Goal: Task Accomplishment & Management: Manage account settings

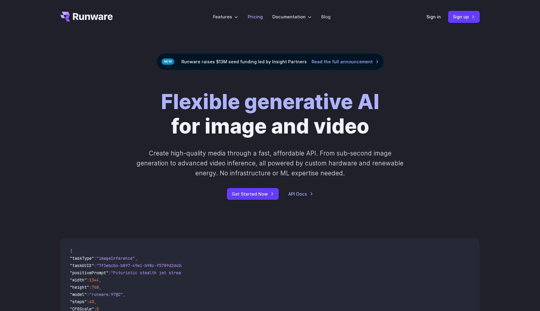
click at [256, 16] on link "Pricing" at bounding box center [255, 16] width 15 height 7
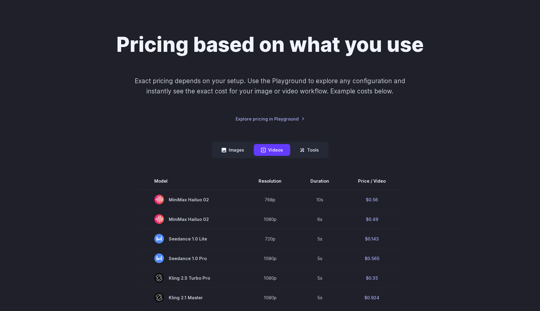
scroll to position [85, 0]
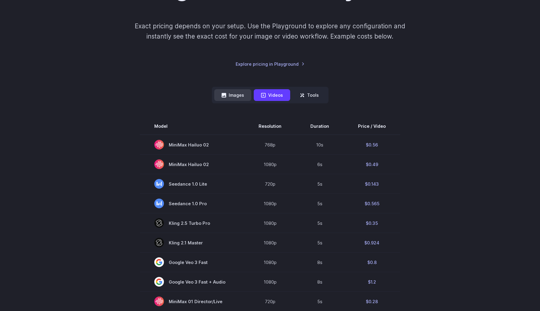
click at [238, 95] on button "Images" at bounding box center [232, 95] width 37 height 12
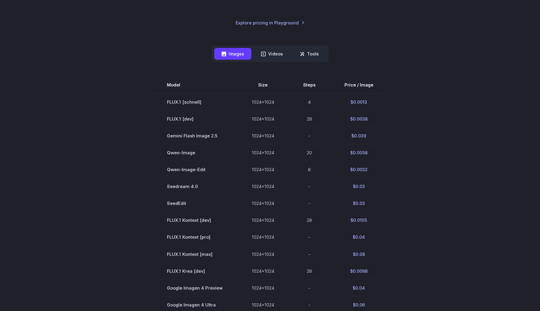
scroll to position [127, 0]
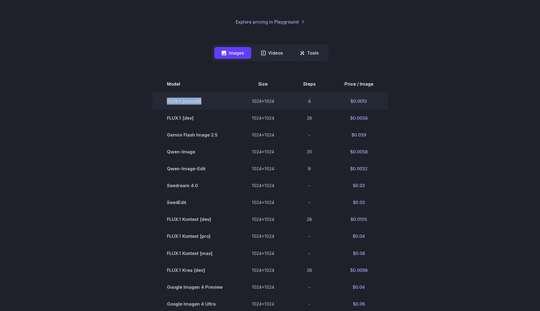
drag, startPoint x: 205, startPoint y: 101, endPoint x: 169, endPoint y: 101, distance: 36.1
click at [169, 101] on td "FLUX.1 [schnell]" at bounding box center [194, 100] width 85 height 17
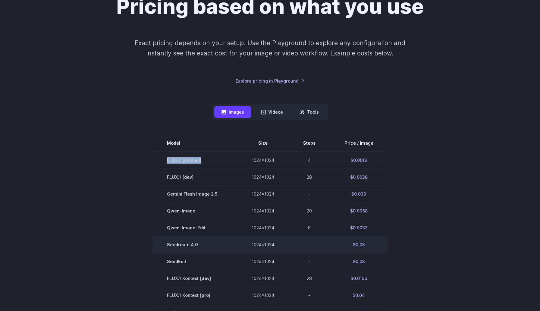
scroll to position [0, 0]
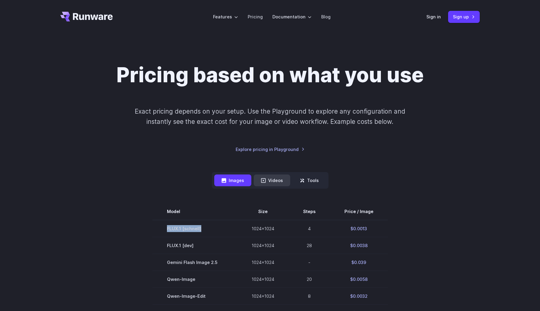
click at [264, 176] on button "Videos" at bounding box center [272, 180] width 36 height 12
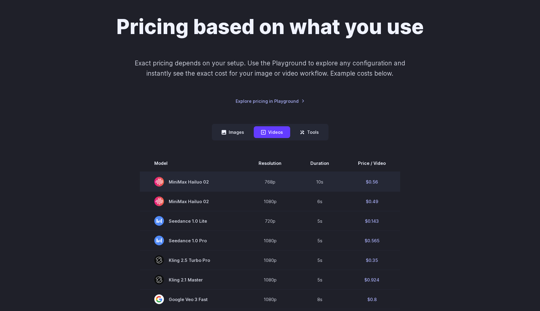
scroll to position [48, 0]
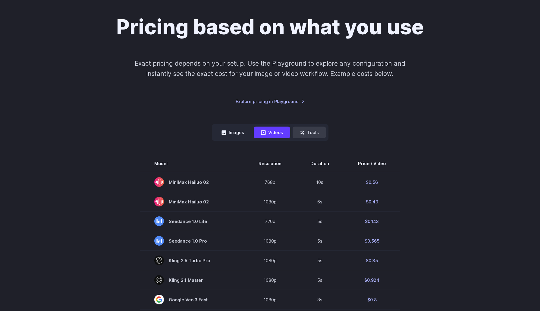
click at [310, 134] on button "Tools" at bounding box center [308, 132] width 33 height 12
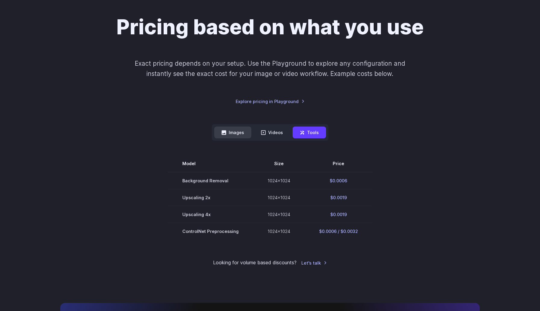
click at [235, 135] on button "Images" at bounding box center [232, 132] width 37 height 12
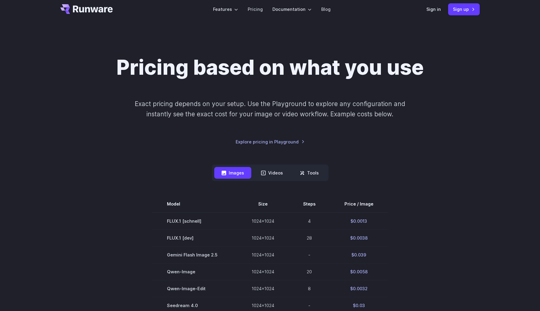
scroll to position [0, 0]
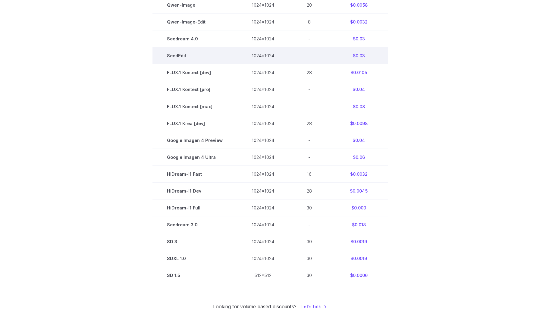
scroll to position [284, 0]
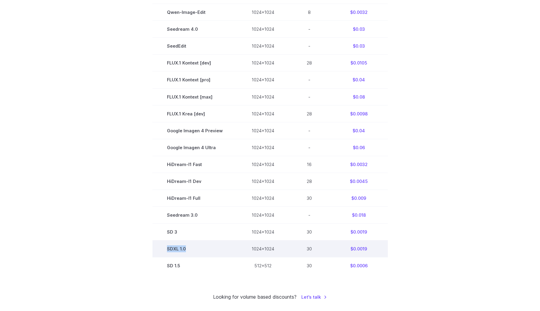
drag, startPoint x: 189, startPoint y: 251, endPoint x: 169, endPoint y: 253, distance: 20.0
click at [169, 253] on td "SDXL 1.0" at bounding box center [194, 248] width 85 height 17
copy td "SDXL 1.0"
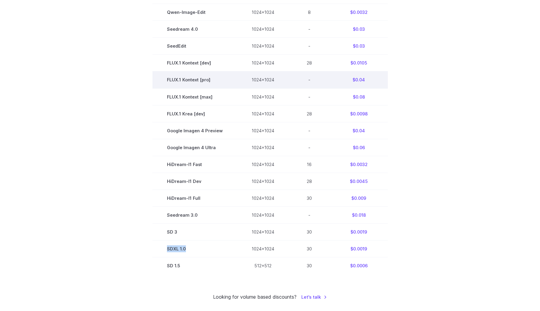
scroll to position [0, 0]
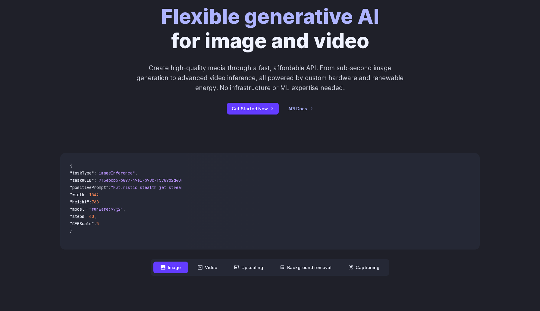
scroll to position [105, 0]
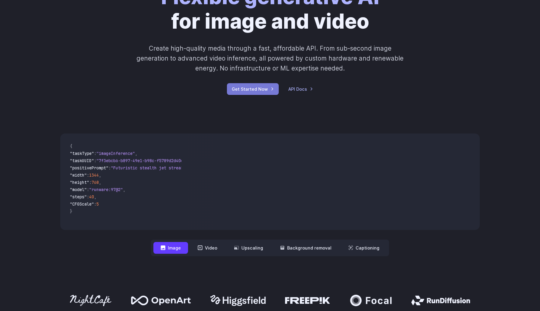
click at [265, 88] on link "Get Started Now" at bounding box center [253, 89] width 52 height 12
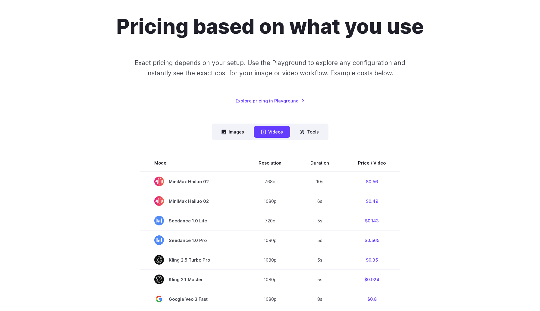
scroll to position [49, 0]
click at [245, 129] on button "Images" at bounding box center [232, 132] width 37 height 12
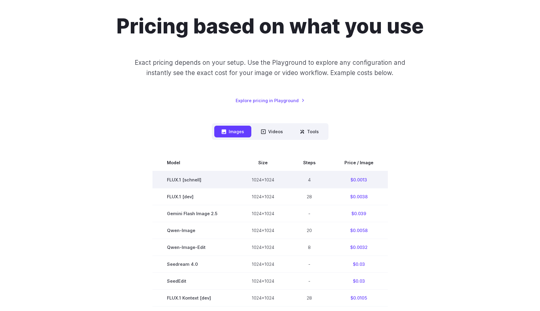
click at [192, 178] on td "FLUX.1 [schnell]" at bounding box center [194, 179] width 85 height 17
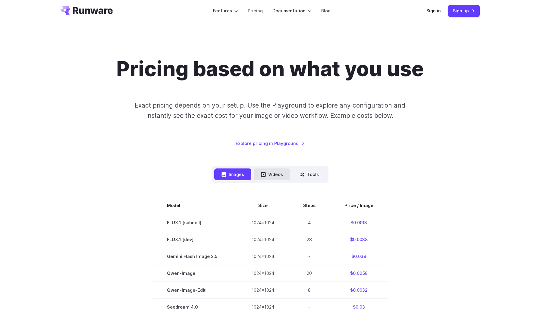
scroll to position [0, 0]
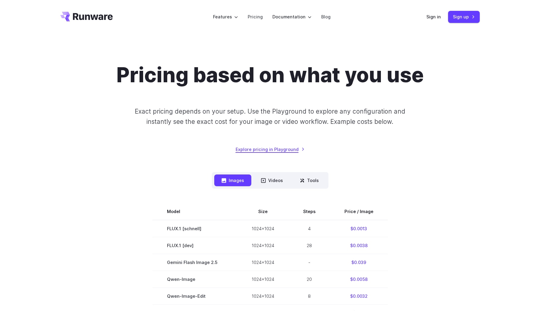
click at [288, 149] on link "Explore pricing in Playground" at bounding box center [269, 149] width 69 height 7
click at [435, 13] on div "Sign in Sign up" at bounding box center [452, 17] width 53 height 12
click at [434, 17] on link "Sign in" at bounding box center [433, 16] width 14 height 7
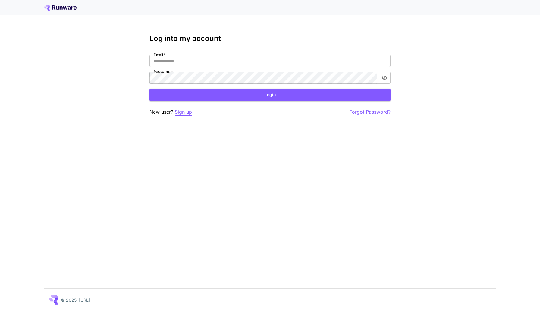
click at [183, 113] on p "Sign up" at bounding box center [183, 112] width 17 height 8
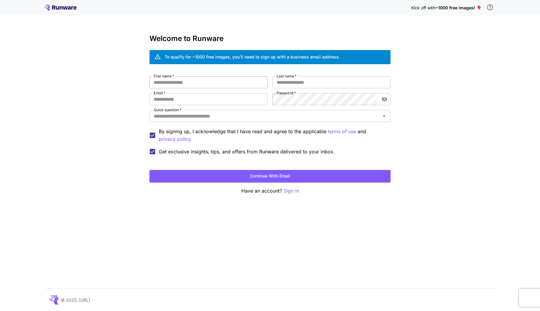
click at [209, 82] on input "First name   *" at bounding box center [208, 82] width 118 height 12
type input "*****"
click at [281, 85] on input "Last name   *" at bounding box center [331, 82] width 118 height 12
type input "**"
click at [207, 99] on input "Email   *" at bounding box center [208, 99] width 118 height 12
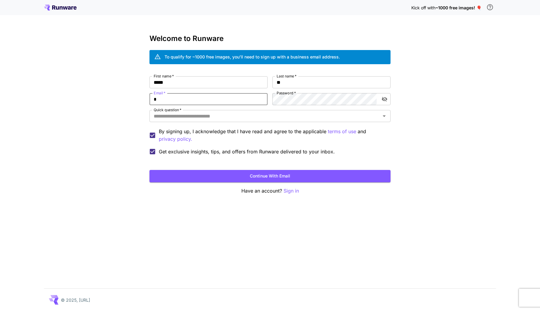
type input "**********"
click at [230, 120] on input "Quick question   *" at bounding box center [264, 116] width 227 height 8
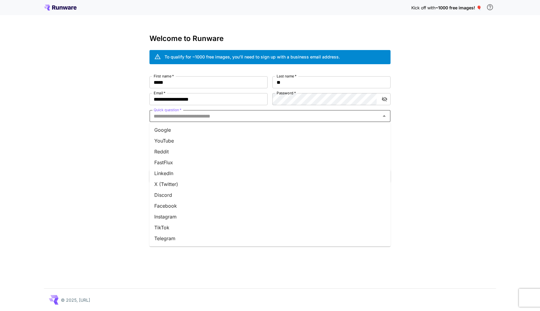
click at [229, 127] on li "Google" at bounding box center [269, 129] width 241 height 11
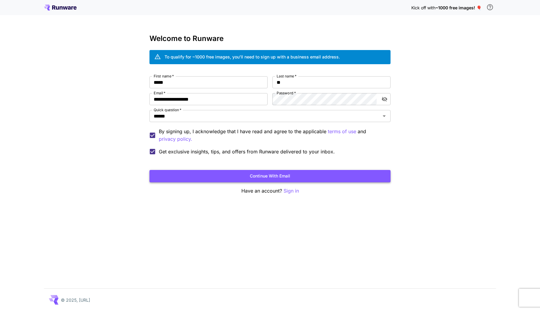
click at [231, 173] on button "Continue with email" at bounding box center [269, 176] width 241 height 12
click at [286, 174] on button "Continue with email" at bounding box center [269, 176] width 241 height 12
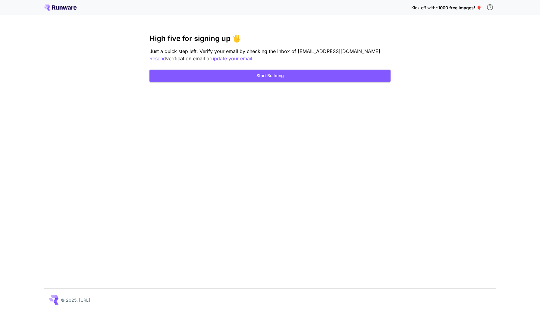
click at [298, 30] on div "Kick off with ~1000 free images! 🎈 High five for signing up 🖐️ Just a quick ste…" at bounding box center [270, 155] width 540 height 311
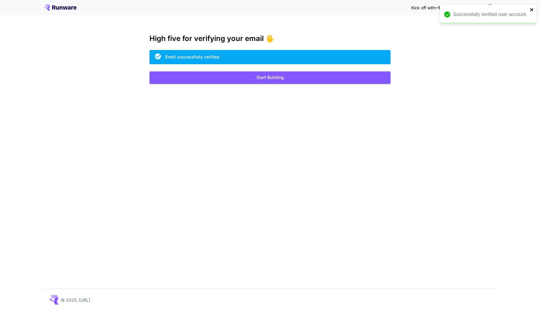
click at [531, 9] on icon "close" at bounding box center [531, 9] width 3 height 3
click at [460, 8] on span "~1000 free images! 🎈" at bounding box center [458, 7] width 46 height 5
click at [480, 7] on span "~1000 free images! 🎈" at bounding box center [458, 7] width 46 height 5
click at [295, 76] on button "Start Building" at bounding box center [269, 77] width 241 height 12
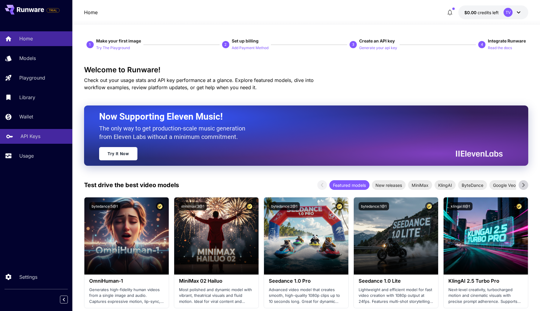
click at [27, 140] on p "API Keys" at bounding box center [30, 135] width 20 height 7
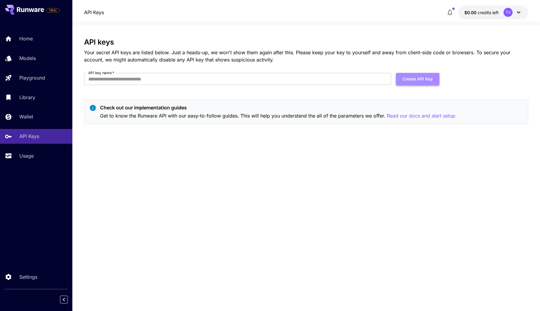
click at [413, 79] on button "Create API Key" at bounding box center [417, 79] width 43 height 12
click at [290, 76] on input "API key name   *" at bounding box center [237, 79] width 307 height 12
click at [285, 77] on input "API key name   *" at bounding box center [237, 79] width 307 height 12
type input "*"
type input "****"
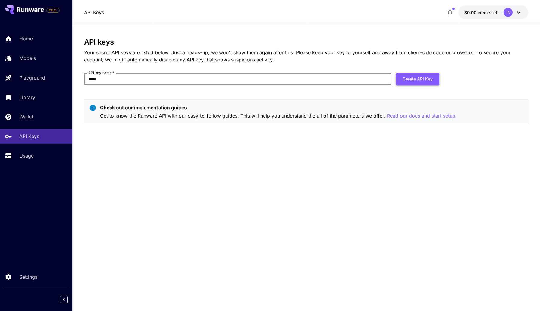
click at [429, 80] on button "Create API Key" at bounding box center [417, 79] width 43 height 12
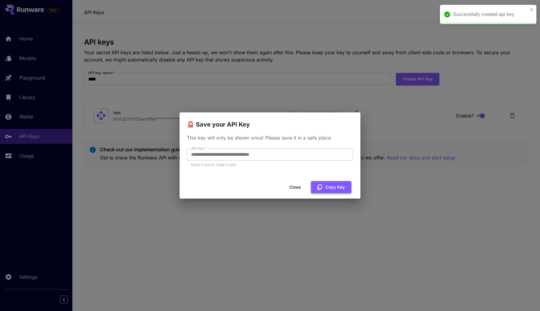
click at [327, 187] on button "Copy Key" at bounding box center [331, 187] width 40 height 12
click at [297, 187] on button "Close" at bounding box center [299, 187] width 27 height 12
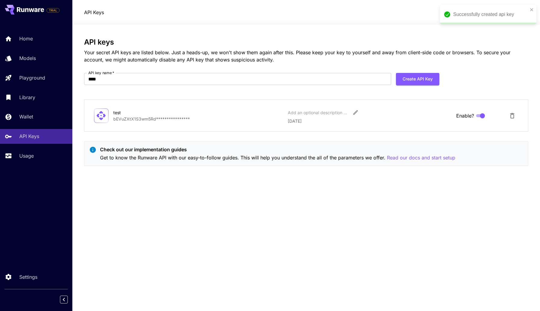
click at [187, 117] on p "**********" at bounding box center [198, 119] width 170 height 6
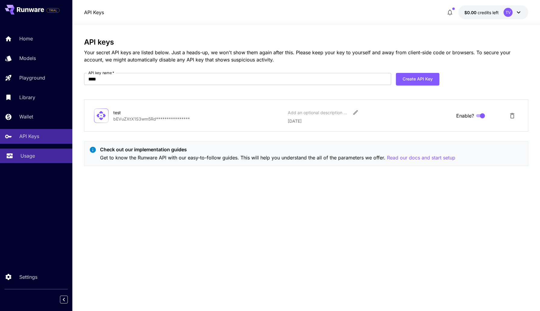
click at [33, 159] on p "Usage" at bounding box center [27, 155] width 14 height 7
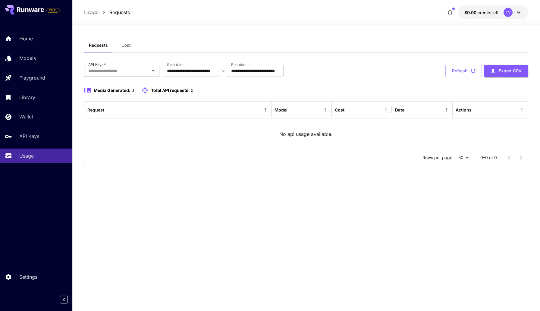
click at [131, 67] on input "API Keys   *" at bounding box center [117, 71] width 62 height 8
click at [115, 158] on li "test" at bounding box center [121, 161] width 75 height 15
click at [36, 59] on p "Models" at bounding box center [28, 57] width 17 height 7
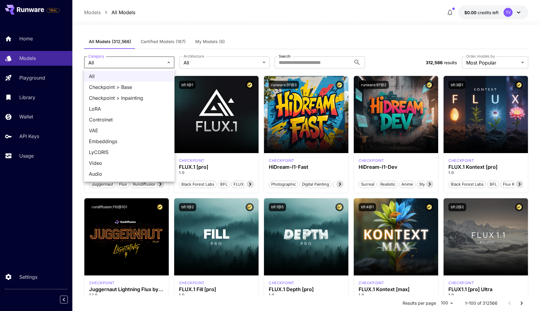
click at [319, 39] on div at bounding box center [270, 155] width 540 height 311
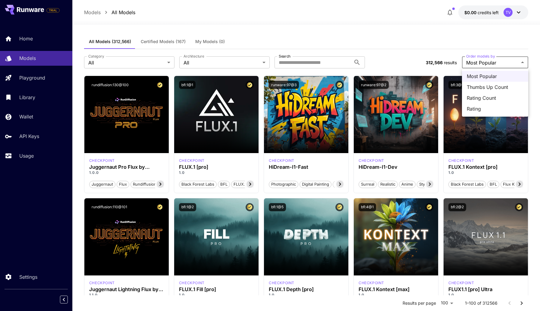
click at [343, 21] on div at bounding box center [270, 155] width 540 height 311
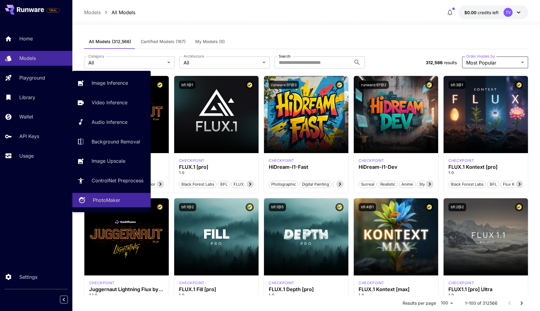
click at [109, 201] on p "PhotoMaker" at bounding box center [106, 199] width 27 height 7
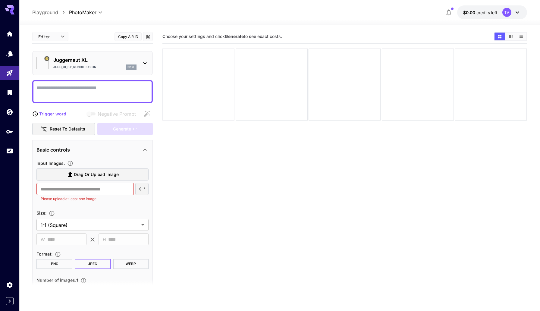
type input "*********"
type input "*******"
click at [8, 279] on div "Settings" at bounding box center [10, 283] width 7 height 8
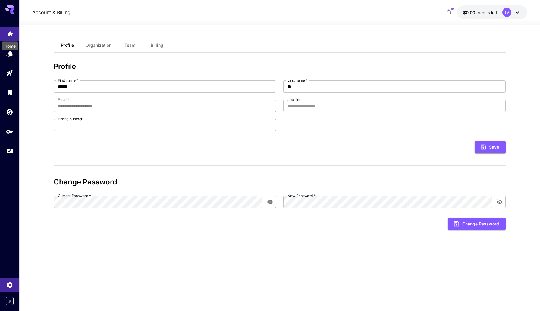
click at [8, 37] on div "Home" at bounding box center [9, 44] width 17 height 14
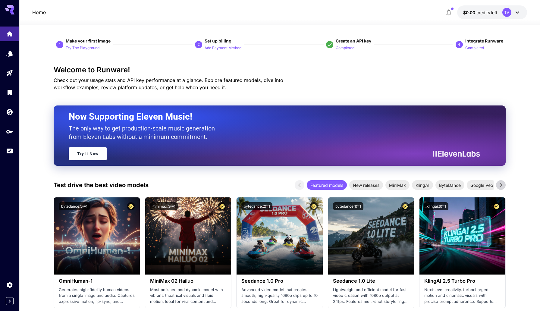
click at [515, 16] on div "TV" at bounding box center [511, 12] width 19 height 9
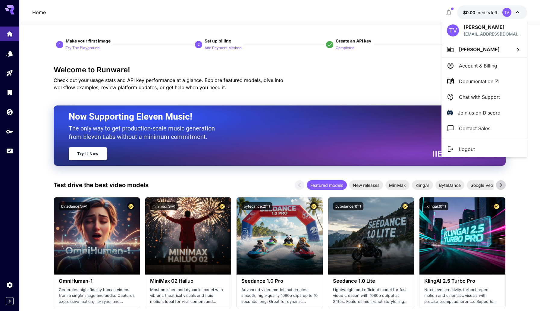
click at [480, 79] on span "Documentation" at bounding box center [479, 81] width 40 height 7
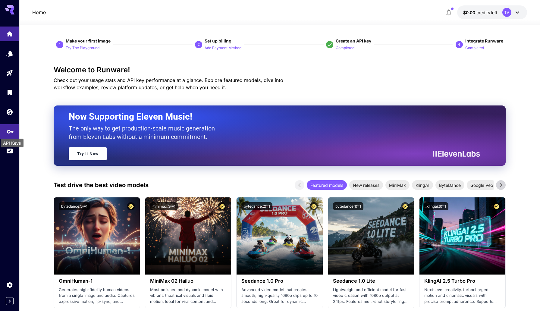
click at [8, 132] on icon "API Keys" at bounding box center [10, 129] width 7 height 7
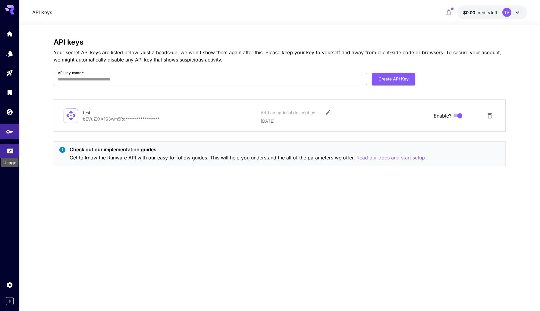
click at [7, 153] on icon "Usage" at bounding box center [10, 149] width 7 height 7
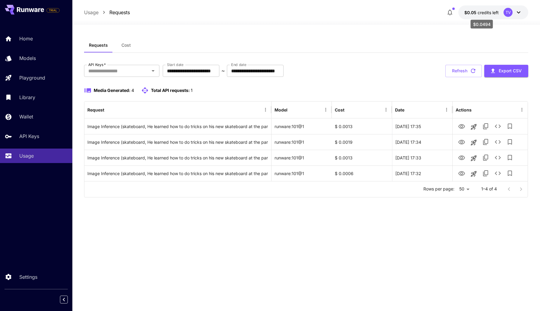
click at [482, 10] on span "credits left" at bounding box center [487, 12] width 21 height 5
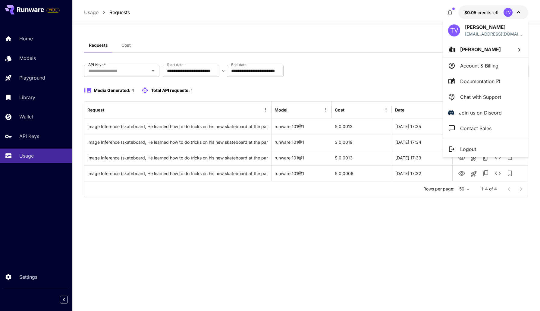
click at [483, 11] on div at bounding box center [270, 155] width 540 height 311
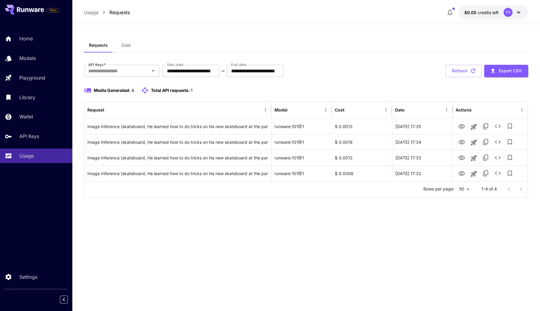
click at [381, 36] on div "**********" at bounding box center [306, 168] width 444 height 286
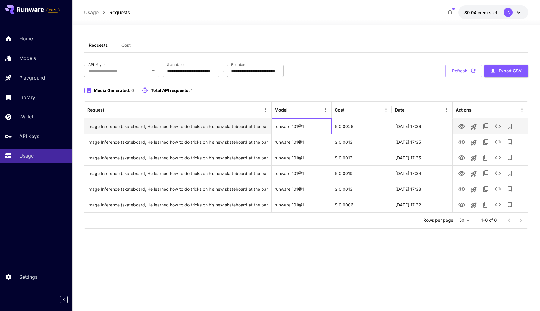
click at [289, 127] on div "runware:101@1" at bounding box center [301, 126] width 60 height 16
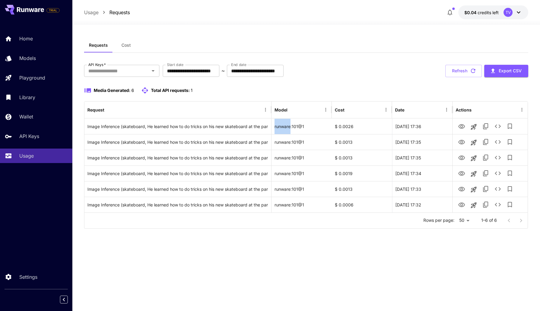
click at [36, 11] on icon at bounding box center [35, 10] width 3 height 4
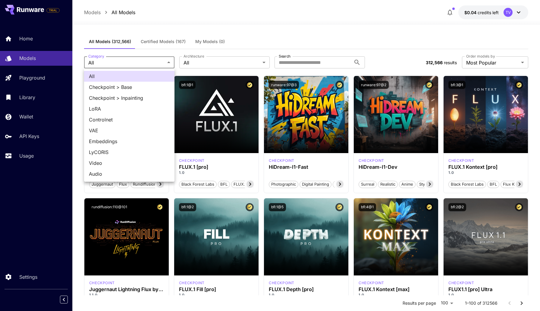
click at [262, 43] on div at bounding box center [270, 155] width 540 height 311
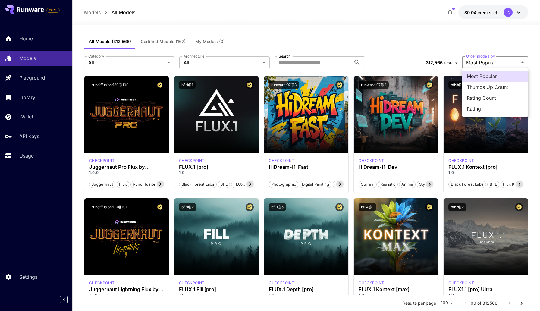
click at [369, 26] on div at bounding box center [270, 155] width 540 height 311
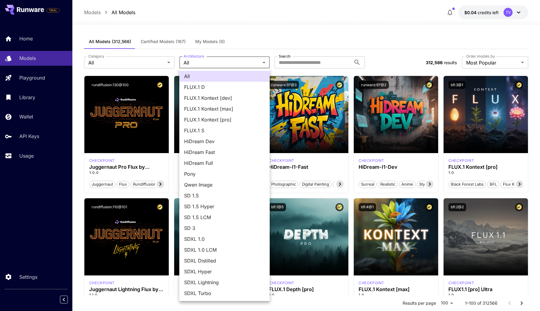
click at [225, 239] on span "SDXL 1.0" at bounding box center [224, 238] width 81 height 7
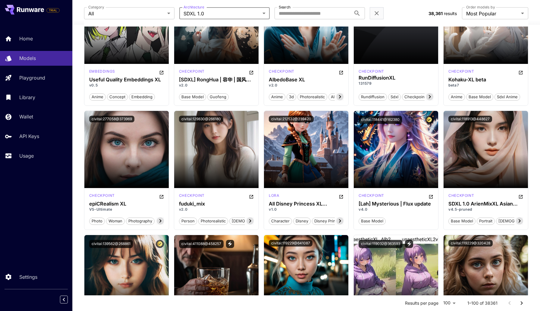
scroll to position [2198, 0]
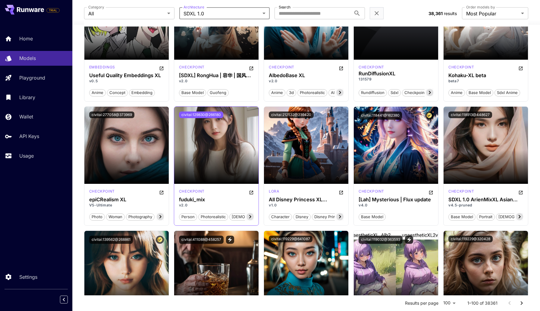
click at [209, 114] on button "civitai:129830@266180" at bounding box center [201, 114] width 44 height 7
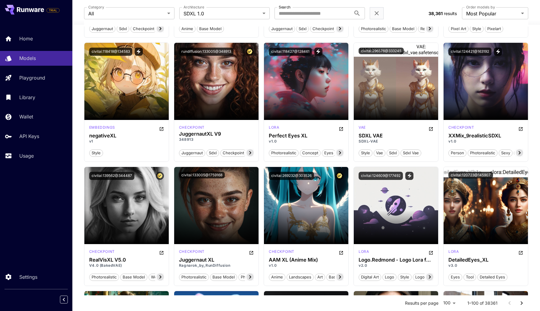
scroll to position [0, 0]
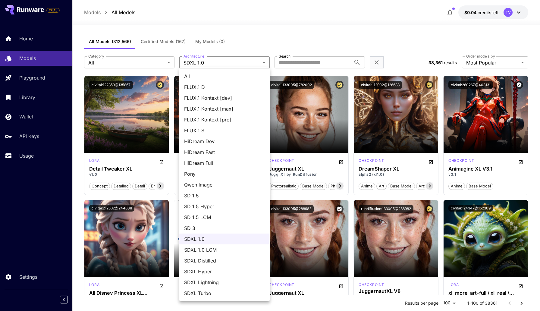
click at [229, 195] on span "SD 1.5" at bounding box center [224, 195] width 81 height 7
type input "****"
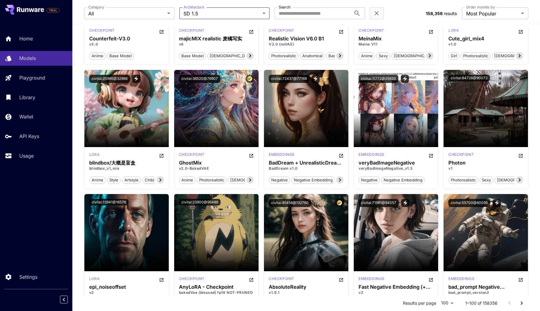
scroll to position [379, 0]
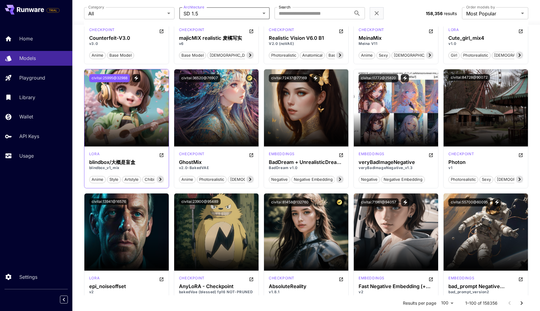
click at [109, 78] on button "civitai:25995@32988" at bounding box center [109, 78] width 41 height 8
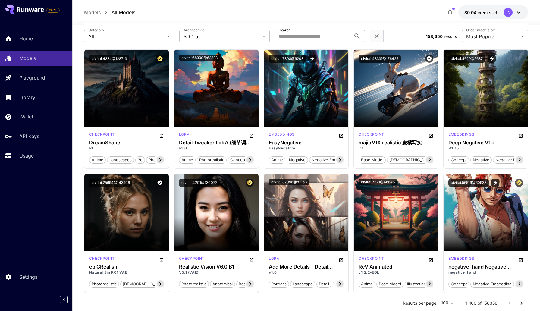
scroll to position [0, 0]
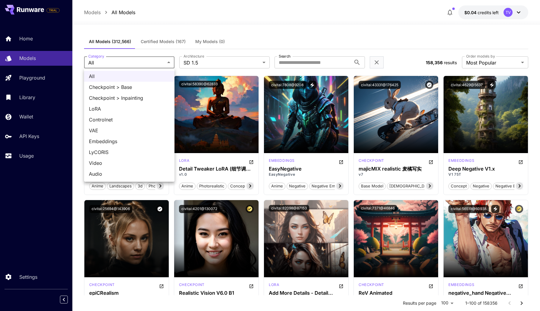
click at [261, 39] on div at bounding box center [270, 155] width 540 height 311
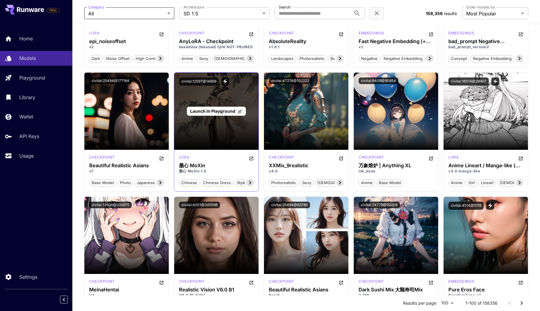
scroll to position [624, 0]
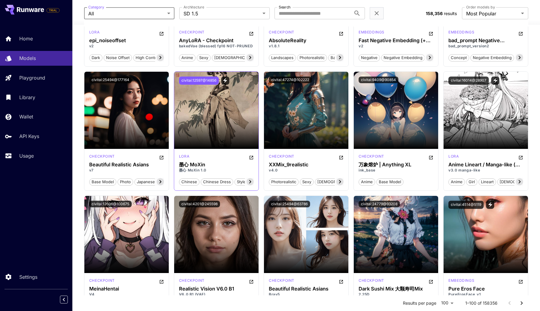
click at [204, 79] on button "civitai:12597@14856" at bounding box center [199, 80] width 40 height 8
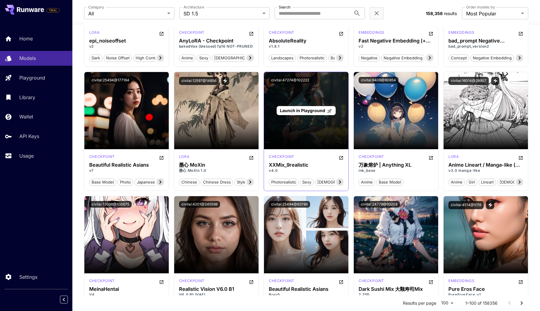
scroll to position [0, 0]
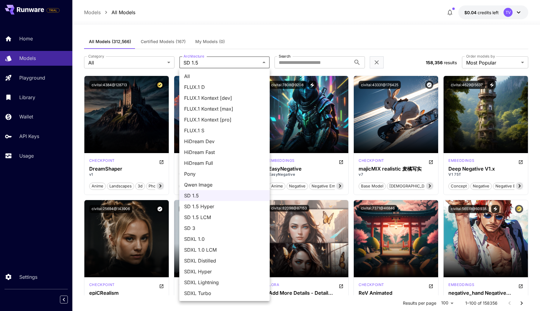
click at [266, 46] on div at bounding box center [270, 155] width 540 height 311
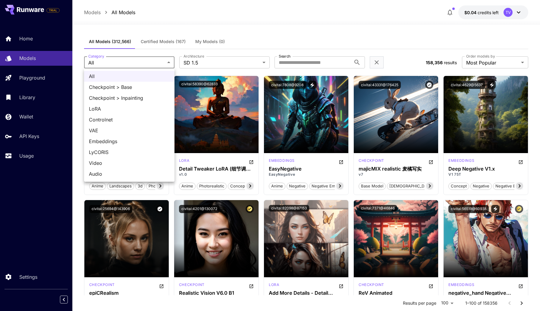
click at [145, 86] on span "Checkpoint > Base" at bounding box center [129, 86] width 81 height 7
type input "**********"
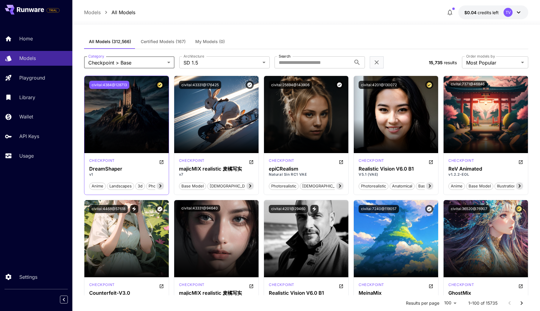
click at [117, 84] on button "civitai:4384@128713" at bounding box center [109, 85] width 40 height 8
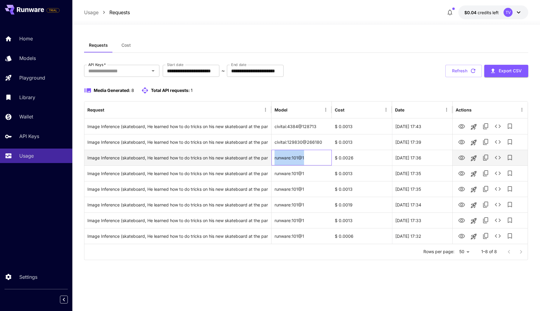
drag, startPoint x: 306, startPoint y: 158, endPoint x: 272, endPoint y: 161, distance: 33.6
click at [272, 161] on div "runware:101@1" at bounding box center [301, 158] width 60 height 16
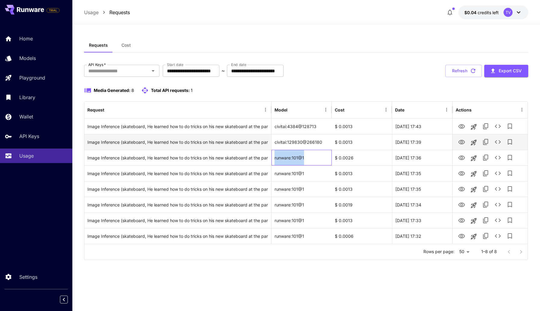
copy div "runware:101@1"
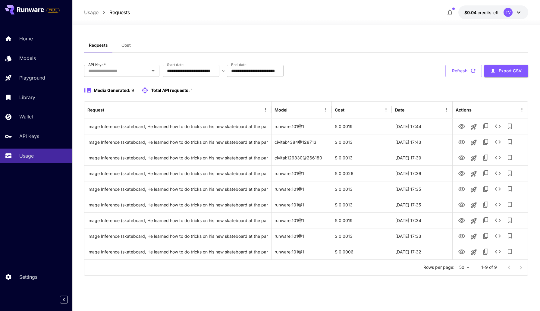
click at [425, 41] on div "Requests Cost" at bounding box center [306, 45] width 444 height 15
click at [447, 13] on icon "button" at bounding box center [449, 12] width 7 height 7
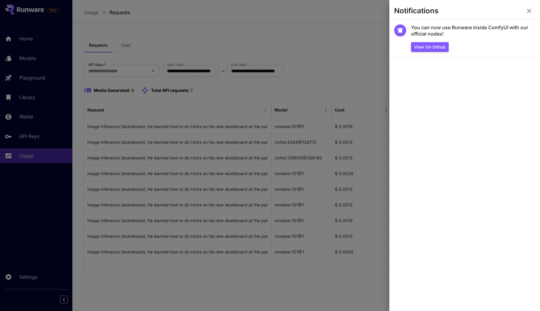
click at [528, 11] on icon "button" at bounding box center [528, 10] width 7 height 7
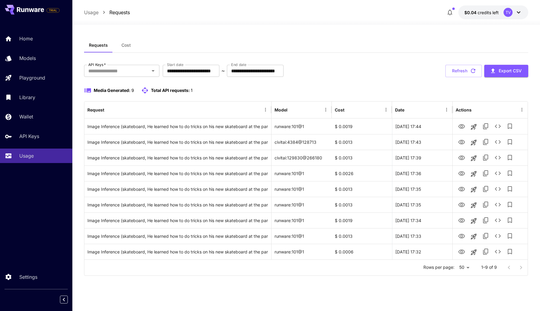
click at [406, 65] on div "**********" at bounding box center [306, 71] width 444 height 12
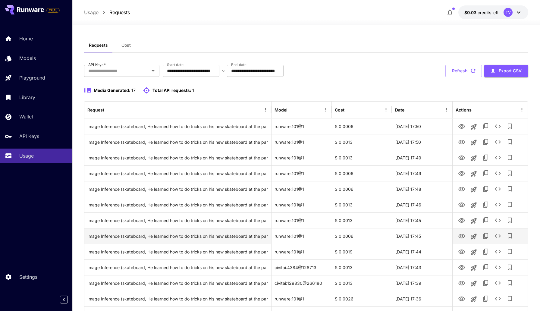
scroll to position [0, 0]
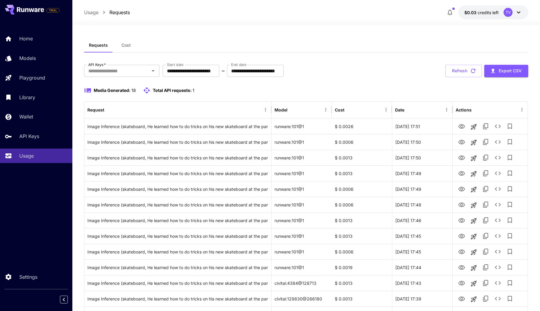
click at [331, 69] on div "**********" at bounding box center [306, 71] width 444 height 12
click at [360, 42] on div "Requests Cost" at bounding box center [306, 45] width 444 height 15
click at [490, 15] on p "$0.02 credits left" at bounding box center [481, 12] width 34 height 6
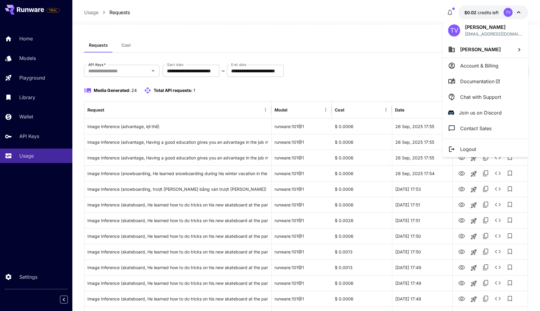
click at [485, 70] on li "Account & Billing" at bounding box center [485, 66] width 86 height 16
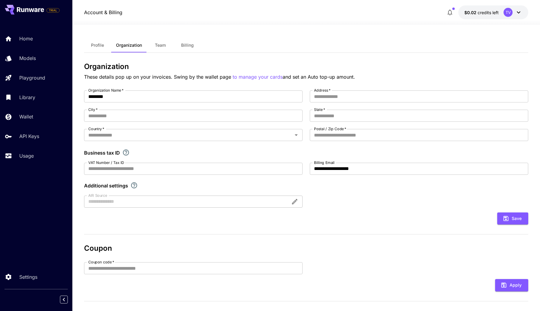
click at [195, 48] on button "Billing" at bounding box center [187, 45] width 27 height 14
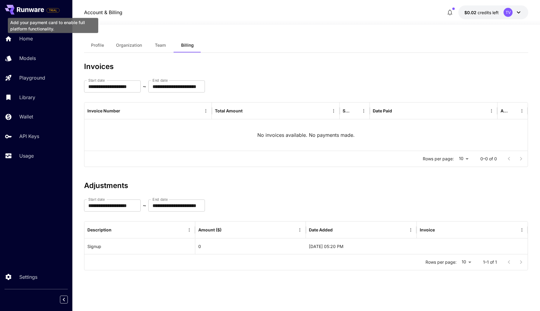
click at [48, 11] on span "TRIAL" at bounding box center [53, 10] width 13 height 5
click at [514, 12] on div "TV" at bounding box center [512, 12] width 19 height 9
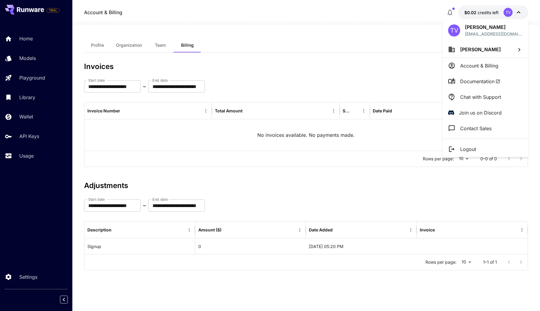
click at [391, 65] on div at bounding box center [270, 155] width 540 height 311
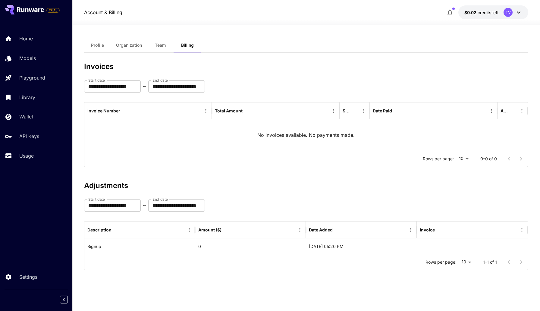
click at [98, 45] on span "Profile" at bounding box center [97, 44] width 13 height 5
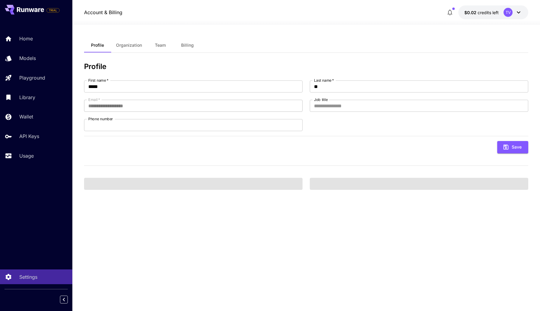
click at [123, 47] on span "Organization" at bounding box center [129, 44] width 26 height 5
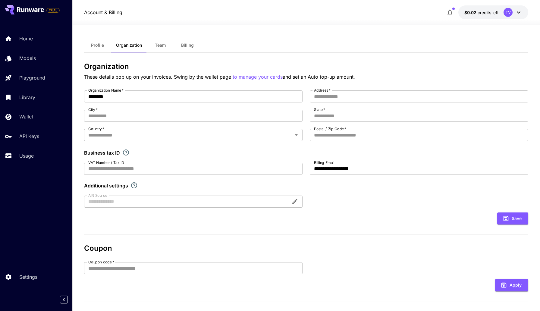
click at [160, 45] on span "Team" at bounding box center [160, 44] width 11 height 5
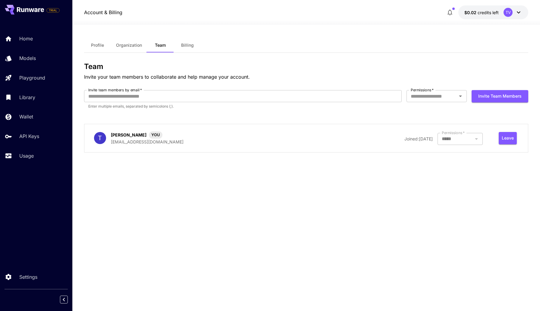
click at [184, 44] on span "Billing" at bounding box center [187, 44] width 13 height 5
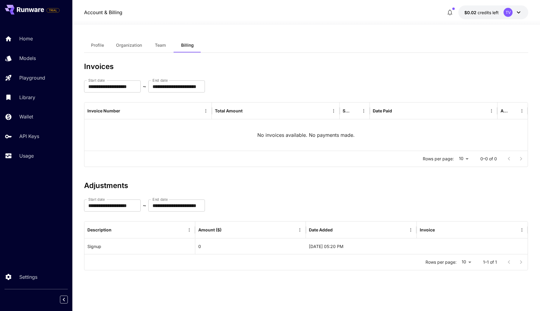
click at [450, 14] on icon "button" at bounding box center [449, 13] width 5 height 6
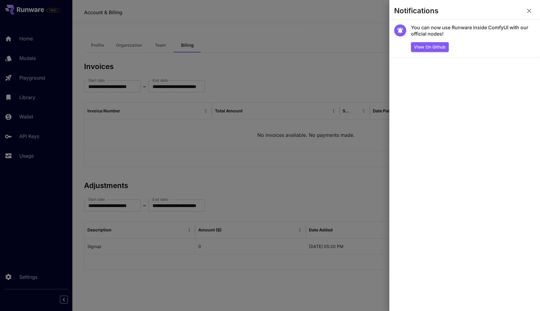
click at [528, 11] on icon "button" at bounding box center [528, 10] width 7 height 7
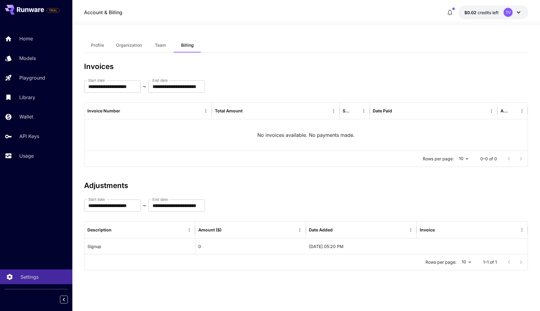
click at [23, 279] on p "Settings" at bounding box center [29, 276] width 18 height 7
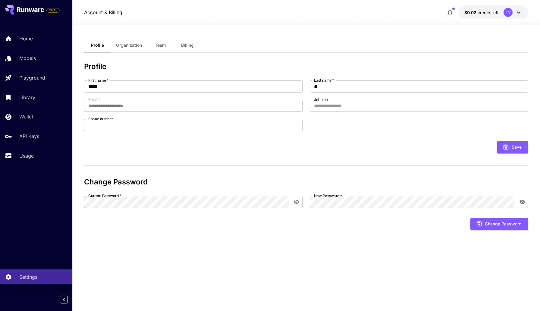
click at [510, 12] on div "TV" at bounding box center [507, 12] width 9 height 9
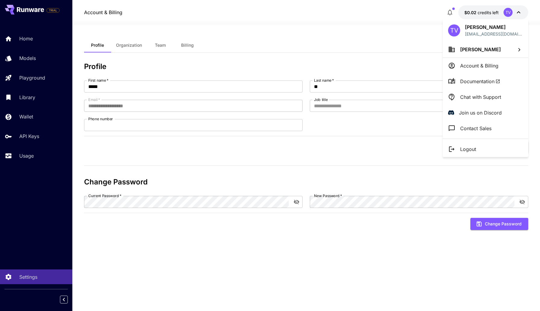
click at [484, 48] on li "Thanh Vu" at bounding box center [485, 49] width 86 height 16
click at [483, 67] on div at bounding box center [270, 155] width 540 height 311
click at [483, 67] on p "Account & Billing" at bounding box center [479, 65] width 38 height 7
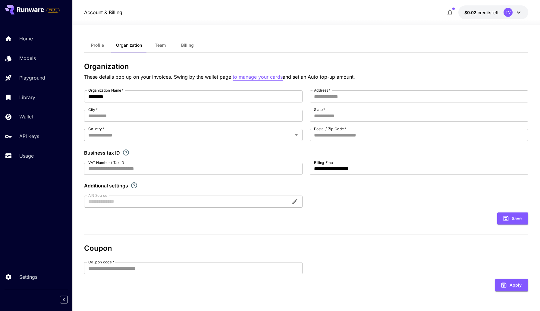
click at [263, 80] on p "to manage your cards" at bounding box center [257, 77] width 50 height 8
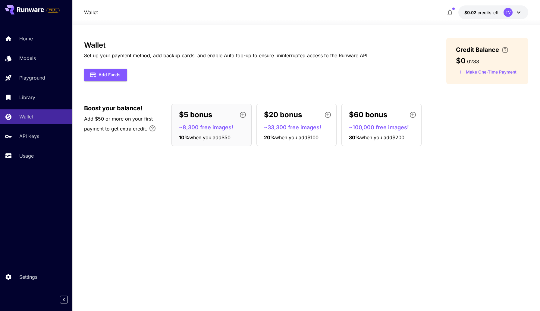
click at [260, 190] on div "Wallet Set up your payment method, add backup cards, and enable Auto top-up to …" at bounding box center [306, 168] width 444 height 260
click at [363, 193] on div "Wallet Set up your payment method, add backup cards, and enable Auto top-up to …" at bounding box center [306, 168] width 444 height 260
click at [118, 74] on button "Add Funds" at bounding box center [105, 75] width 43 height 12
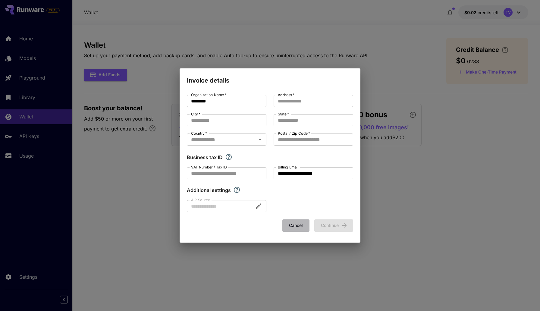
click at [290, 227] on button "Cancel" at bounding box center [295, 225] width 27 height 12
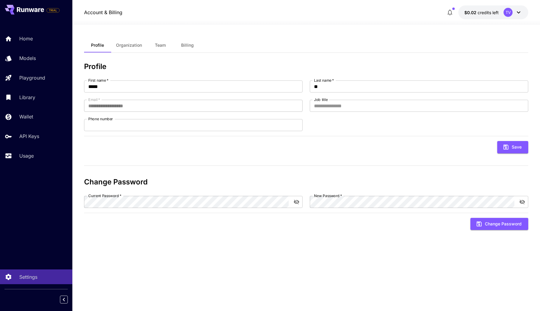
click at [130, 45] on span "Organization" at bounding box center [129, 44] width 26 height 5
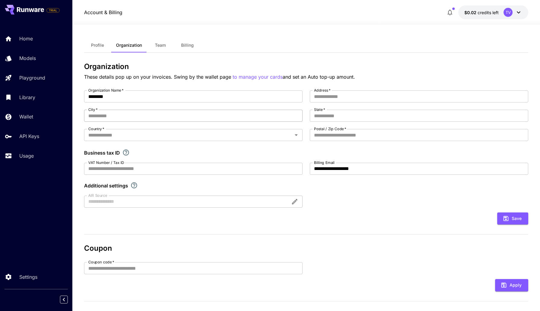
click at [133, 118] on input "City   *" at bounding box center [193, 116] width 218 height 12
type input "****"
click at [130, 134] on input "Country   *" at bounding box center [188, 135] width 205 height 8
click at [160, 133] on input "*******" at bounding box center [188, 135] width 205 height 8
click at [279, 135] on input "*******" at bounding box center [188, 135] width 205 height 8
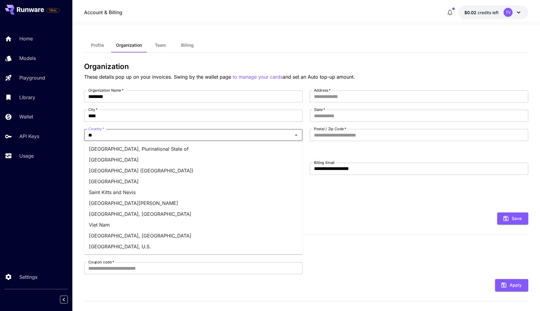
type input "***"
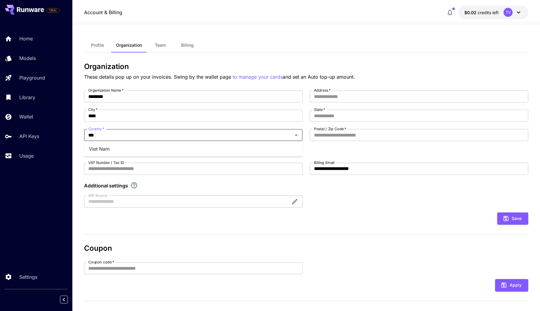
click at [209, 151] on li "Viet Nam" at bounding box center [193, 148] width 218 height 11
click at [340, 97] on input "Address   *" at bounding box center [419, 96] width 218 height 12
type input "**********"
click at [350, 117] on input "State   *" at bounding box center [419, 116] width 218 height 12
type input "******"
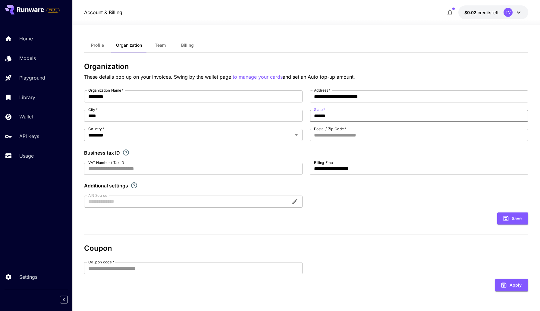
click at [357, 141] on div "Postal / Zip Code   * Postal / Zip Code   *" at bounding box center [419, 135] width 218 height 13
click at [359, 135] on input "Postal / Zip Code   *" at bounding box center [419, 135] width 218 height 12
type input "******"
click at [360, 199] on div "**********" at bounding box center [306, 148] width 444 height 117
click at [517, 217] on button "Save" at bounding box center [512, 218] width 31 height 12
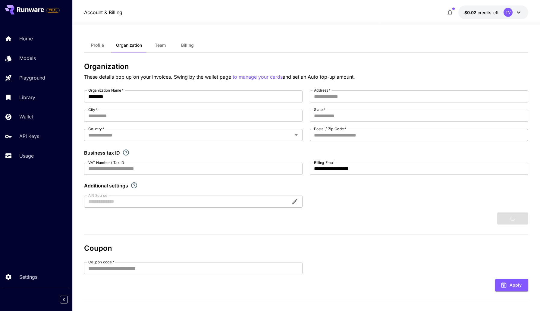
type input "**********"
type input "****"
type input "******"
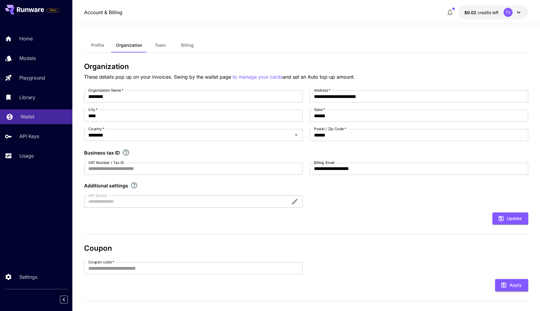
click at [22, 116] on p "Wallet" at bounding box center [27, 116] width 14 height 7
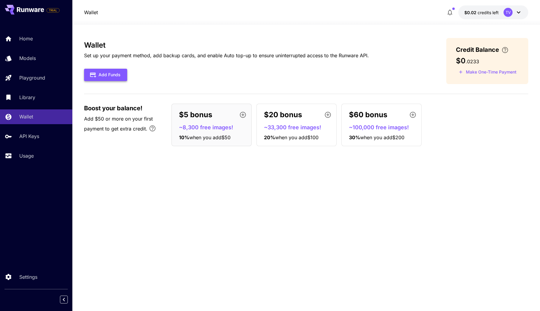
click at [114, 72] on button "Add Funds" at bounding box center [105, 75] width 43 height 12
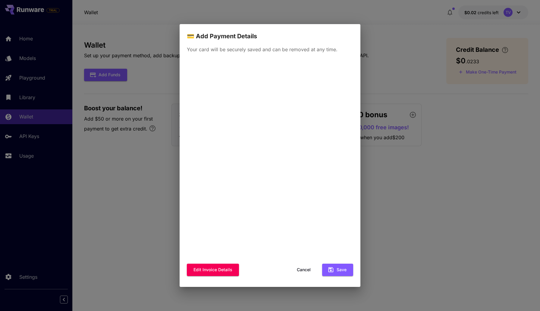
click at [297, 270] on button "Cancel" at bounding box center [303, 269] width 27 height 12
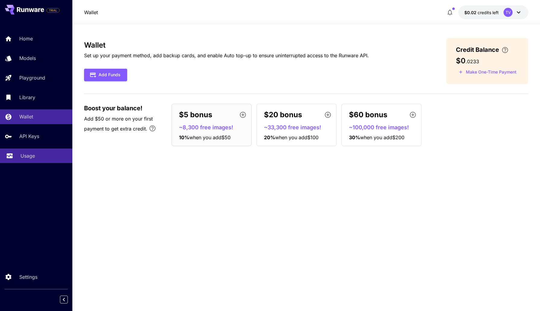
click at [30, 161] on link "Usage" at bounding box center [36, 155] width 72 height 15
